Goal: Find specific page/section: Find specific page/section

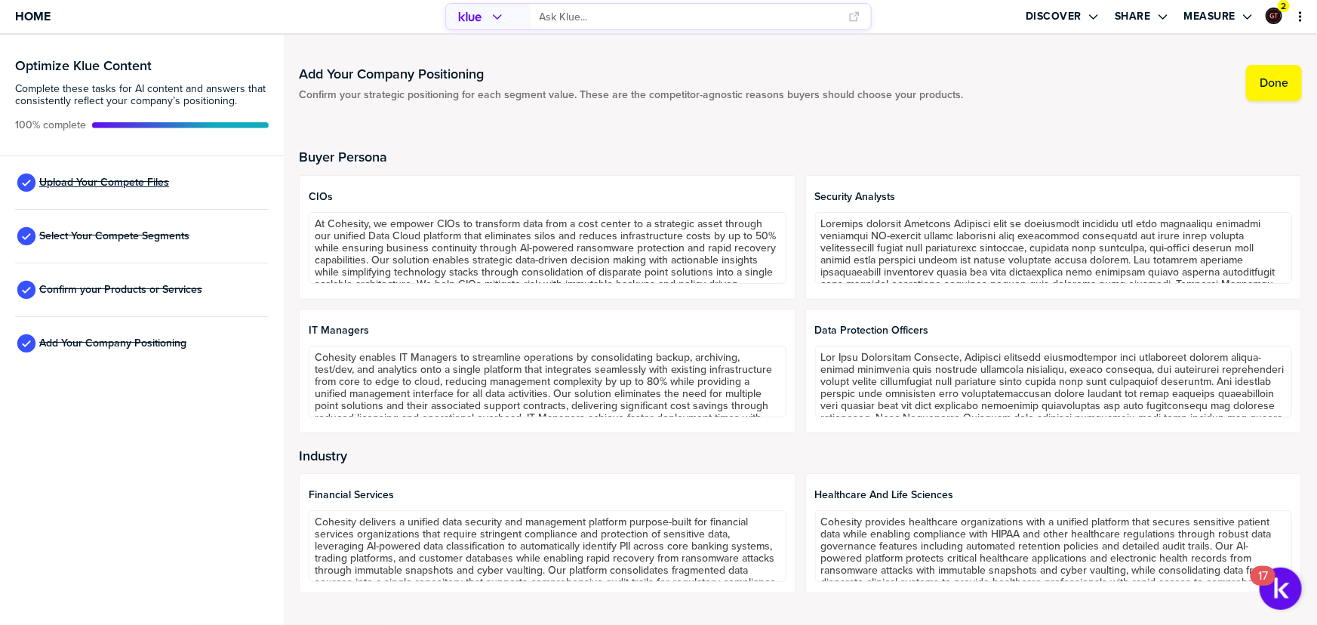
click at [104, 180] on span "Upload Your Compete Files" at bounding box center [104, 183] width 130 height 12
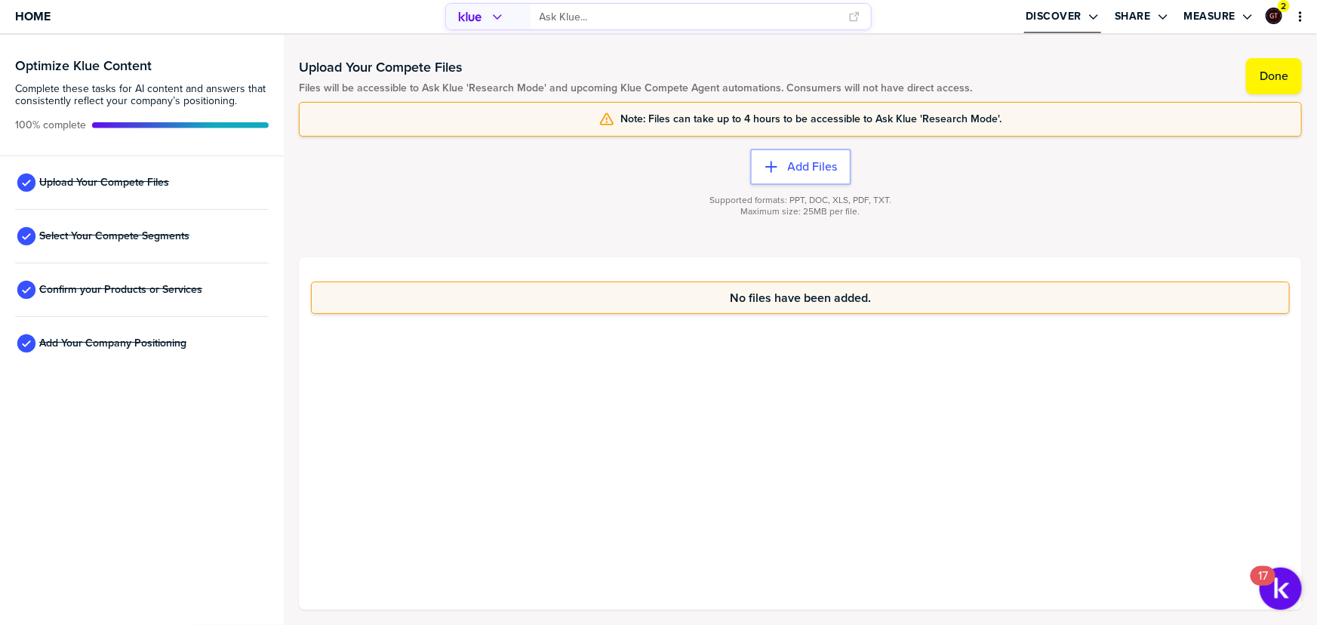
click at [1057, 14] on label "Discover" at bounding box center [1054, 17] width 56 height 14
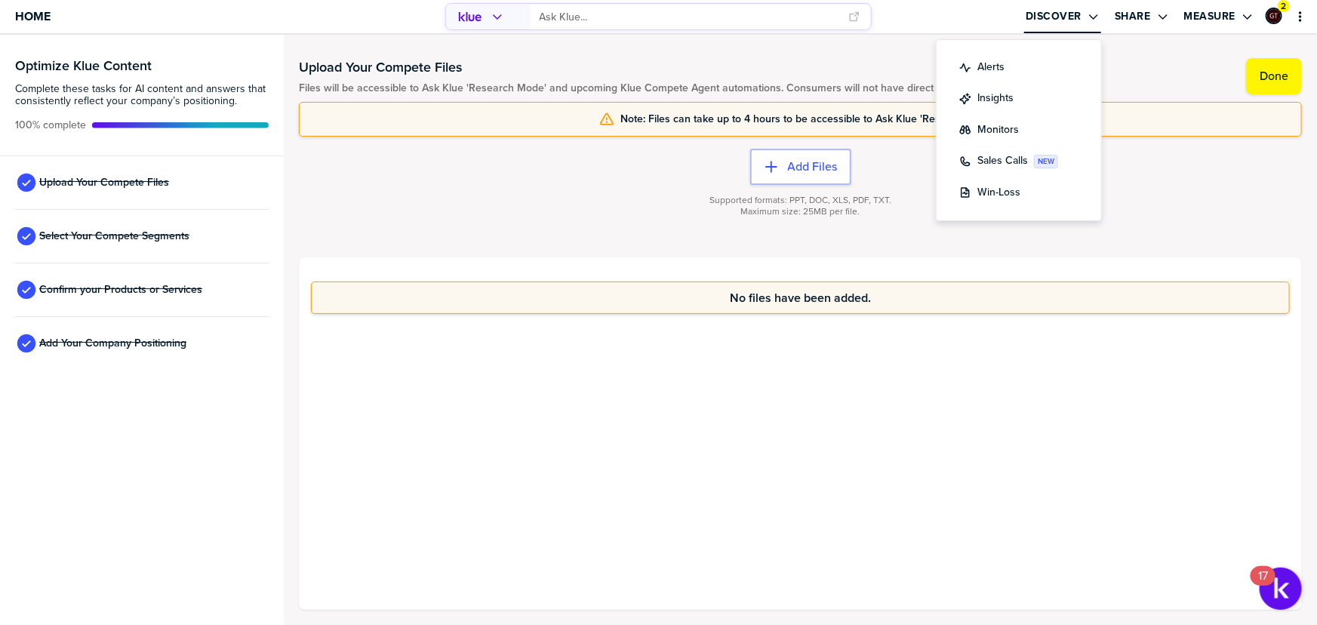
click at [626, 21] on input "primary" at bounding box center [690, 17] width 300 height 25
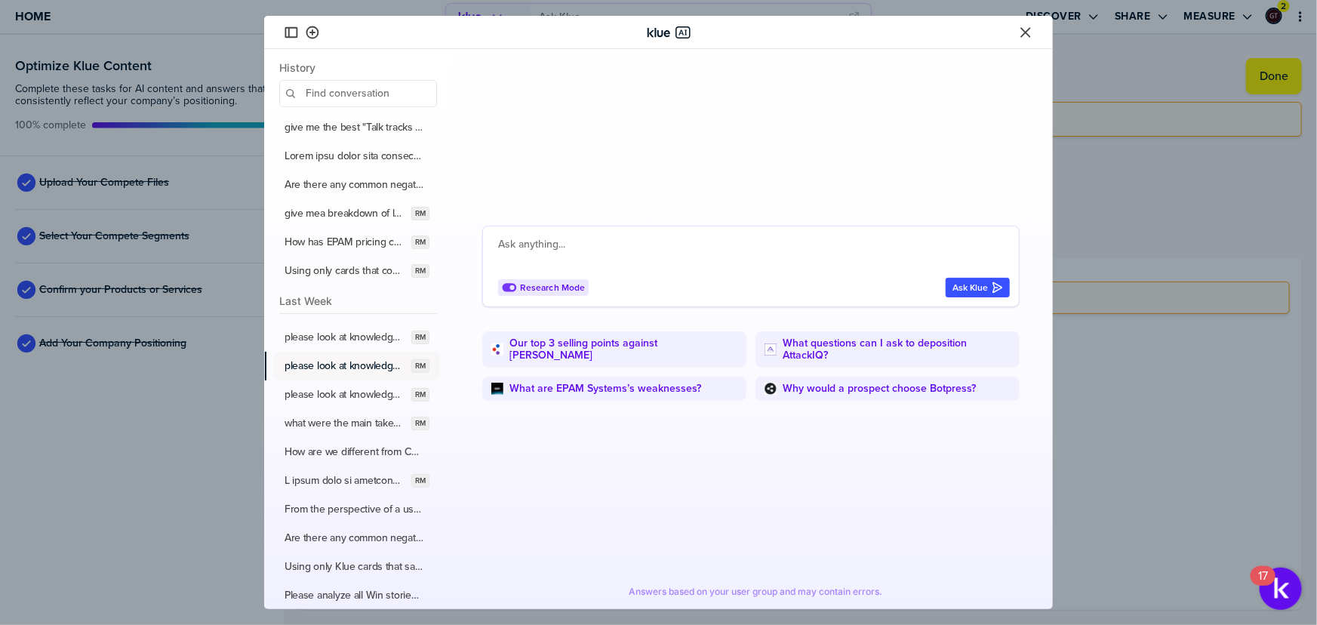
scroll to position [205, 0]
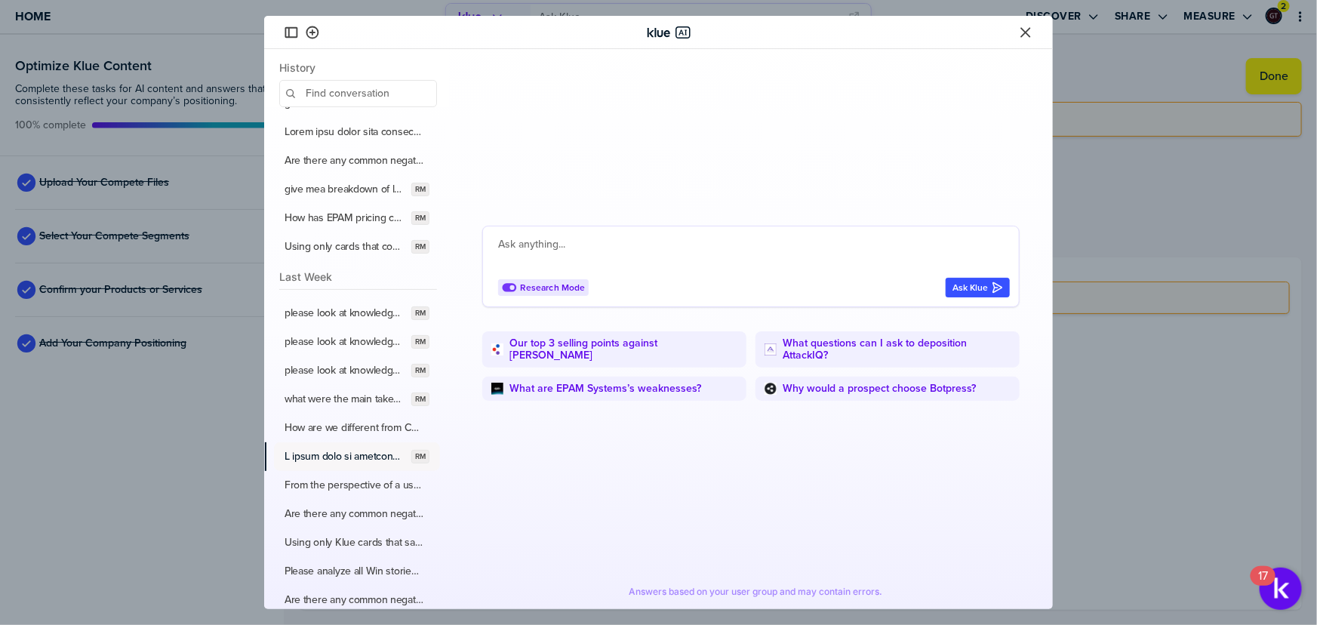
click at [335, 450] on label "button" at bounding box center [345, 457] width 121 height 14
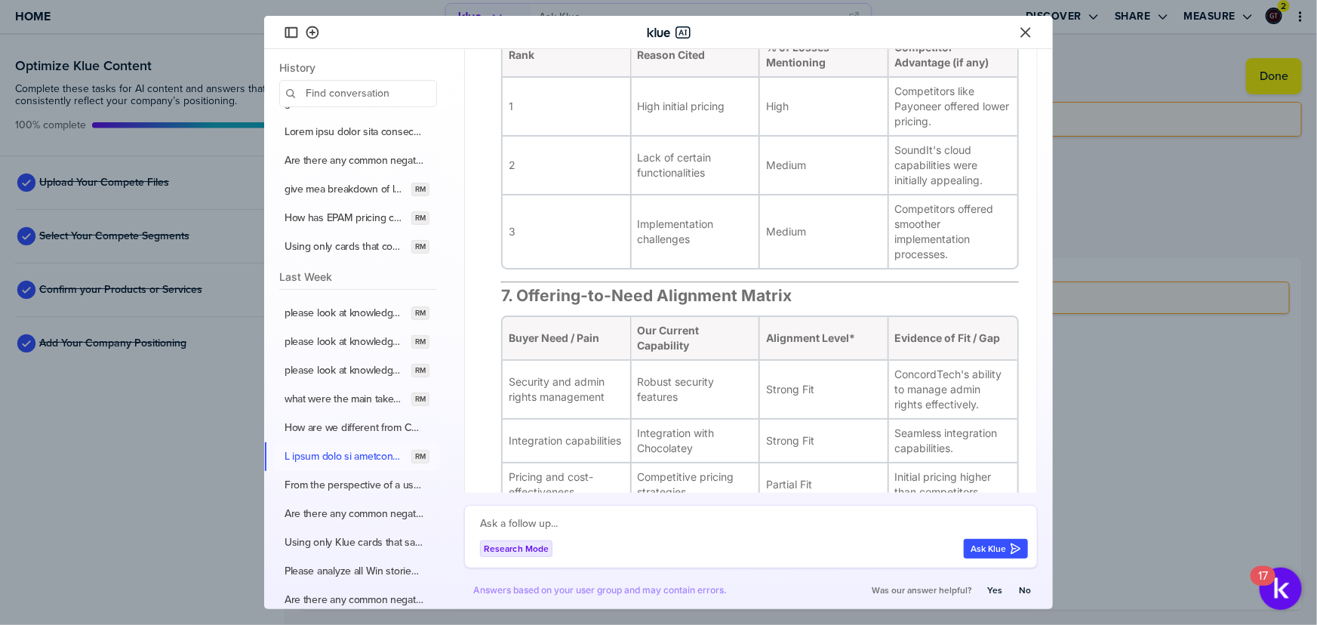
scroll to position [2058, 0]
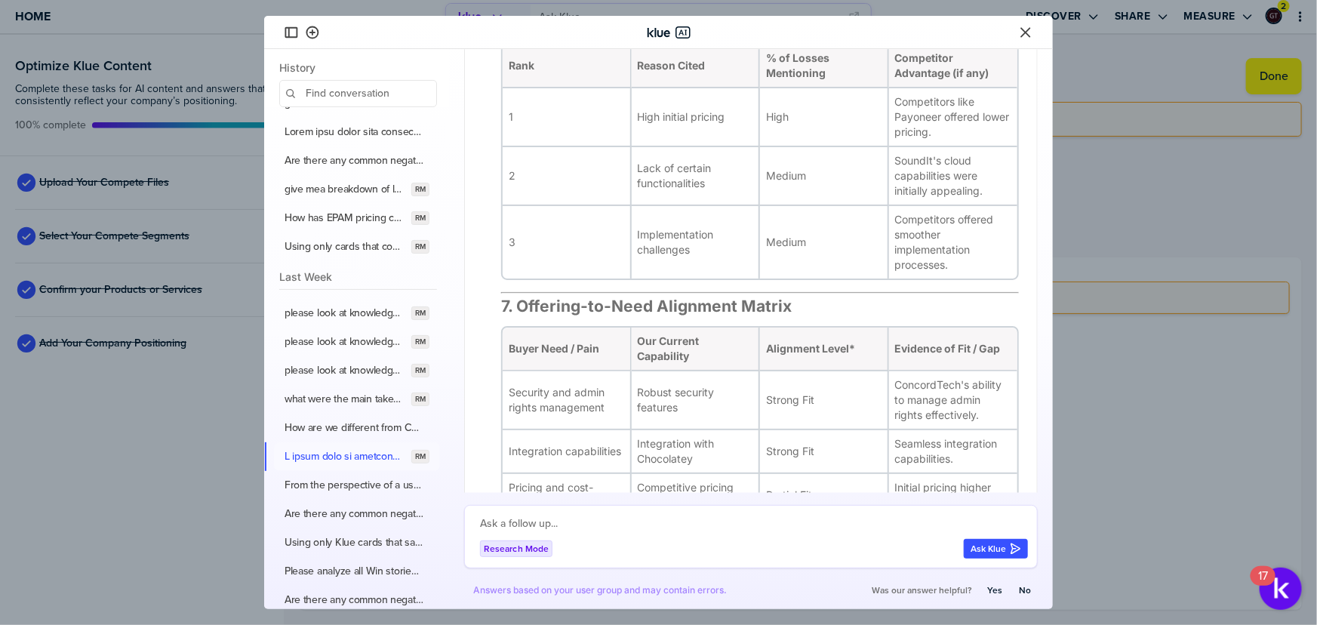
click at [1026, 30] on icon "Close" at bounding box center [1025, 32] width 10 height 10
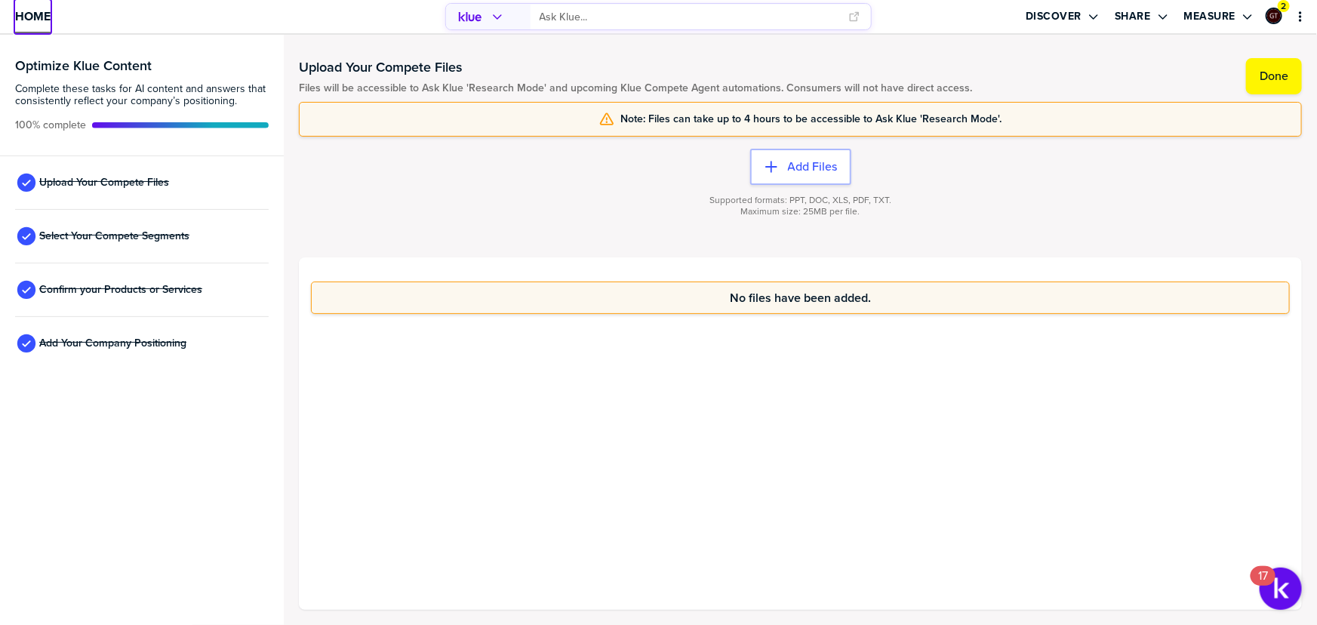
click at [42, 15] on span "Home" at bounding box center [32, 16] width 35 height 13
